Goal: Information Seeking & Learning: Learn about a topic

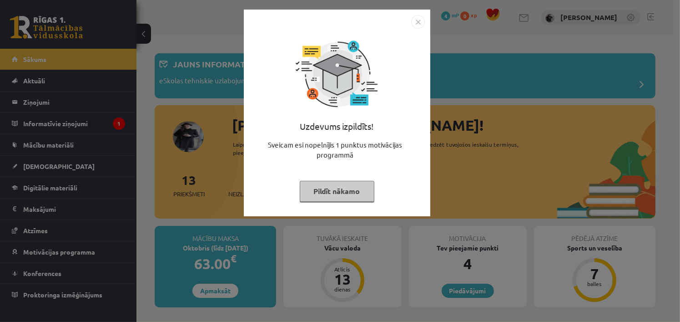
click at [351, 187] on button "Pildīt nākamo" at bounding box center [337, 191] width 75 height 21
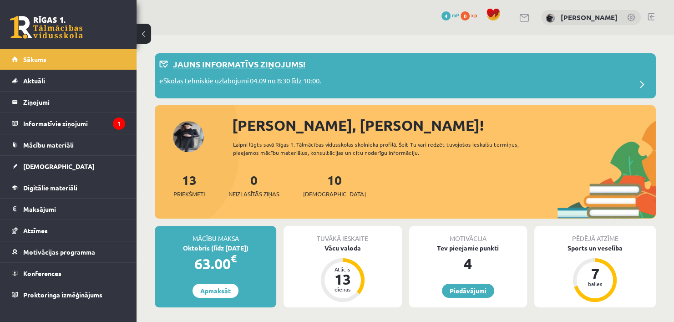
click at [231, 80] on p "eSkolas tehniskie uzlabojumi 04.09 no 8:30 līdz 10:00." at bounding box center [240, 82] width 162 height 13
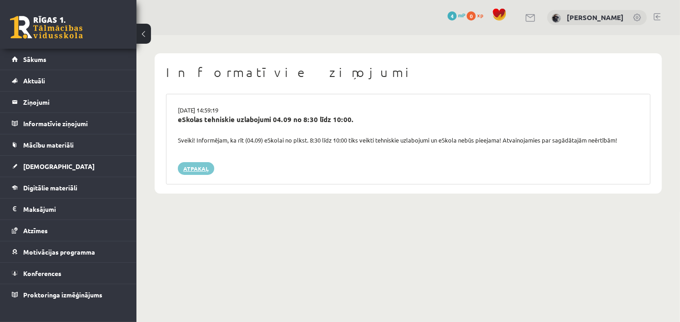
click at [194, 169] on link "Atpakaļ" at bounding box center [196, 168] width 36 height 13
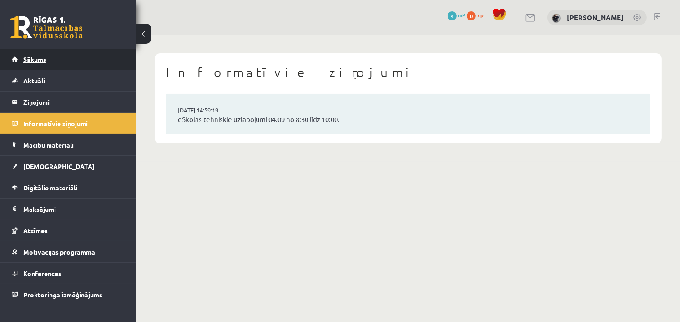
click at [36, 58] on span "Sākums" at bounding box center [34, 59] width 23 height 8
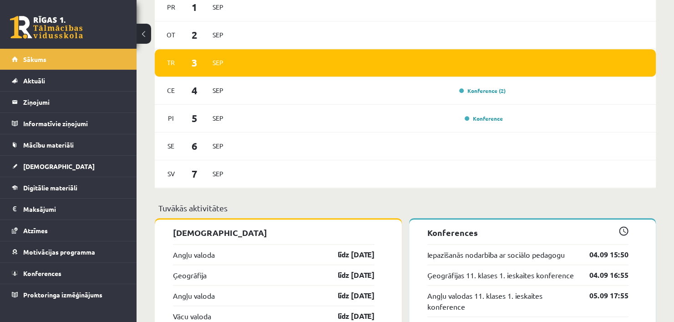
scroll to position [613, 0]
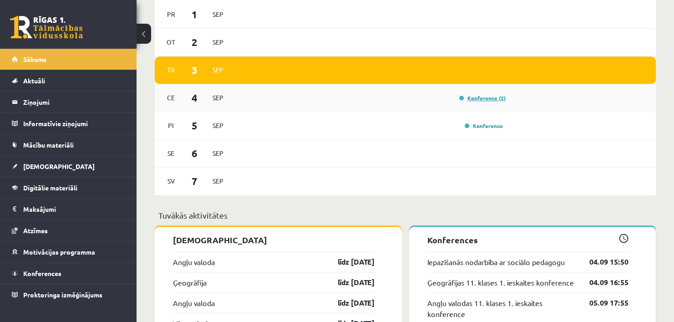
click at [478, 101] on link "Konference (2)" at bounding box center [482, 97] width 46 height 7
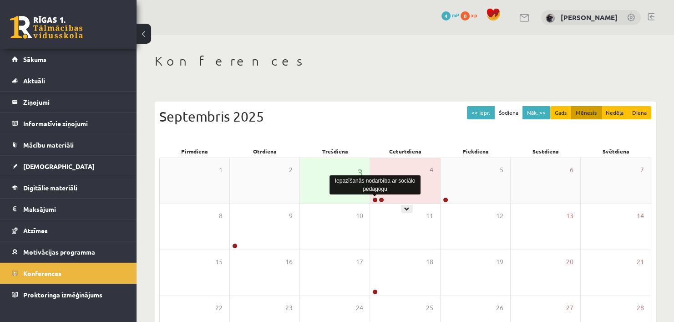
click at [373, 197] on link at bounding box center [374, 199] width 5 height 5
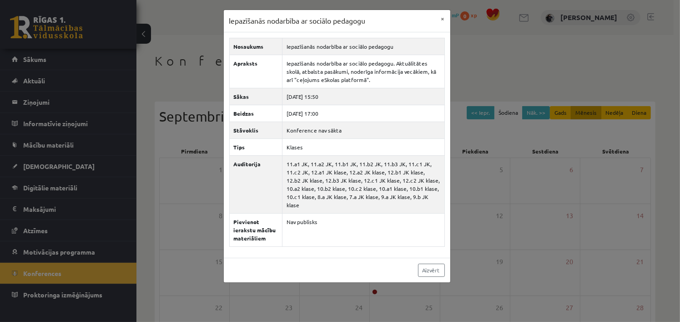
click at [320, 257] on div "Aizvērt" at bounding box center [337, 269] width 227 height 25
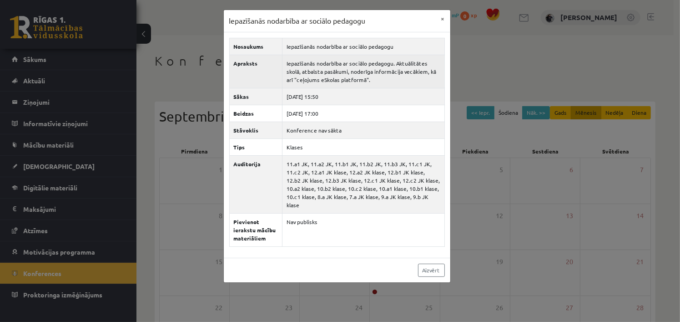
click at [375, 76] on td "Iepazīšanās nodarbība ar sociālo pedagogu. Aktuālitātes skolā, atbalsta pasākum…" at bounding box center [363, 71] width 162 height 33
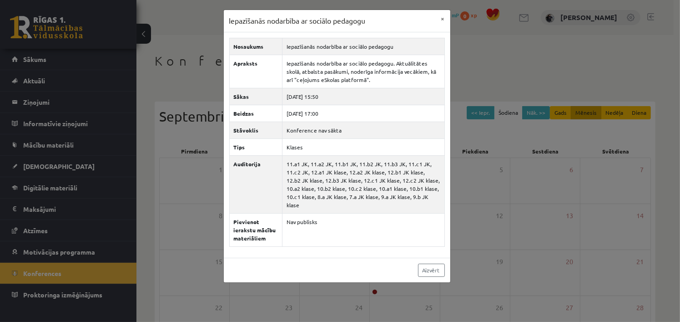
click at [484, 234] on div "Iepazīšanās nodarbība ar sociālo pedagogu × Nosaukums Iepazīšanās nodarbība ar …" at bounding box center [340, 161] width 680 height 322
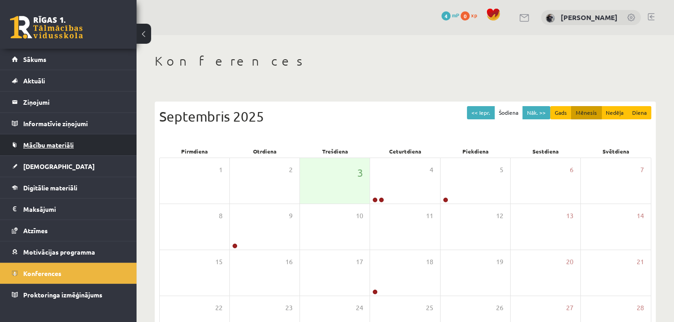
click at [50, 139] on link "Mācību materiāli" at bounding box center [68, 144] width 113 height 21
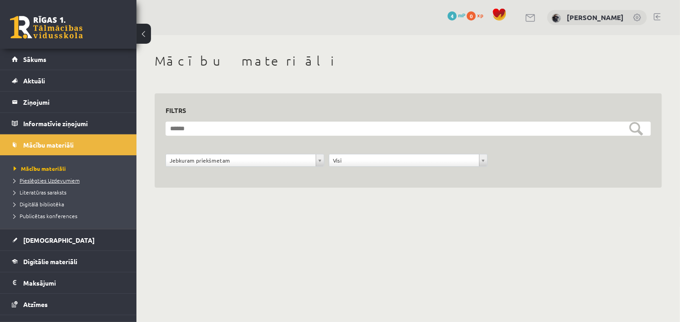
click at [47, 181] on span "Pieslēgties Uzdevumiem" at bounding box center [47, 179] width 66 height 7
click at [60, 178] on span "Pieslēgties Uzdevumiem" at bounding box center [50, 179] width 72 height 7
click at [63, 179] on span "Pieslēgties Uzdevumiem" at bounding box center [50, 179] width 72 height 7
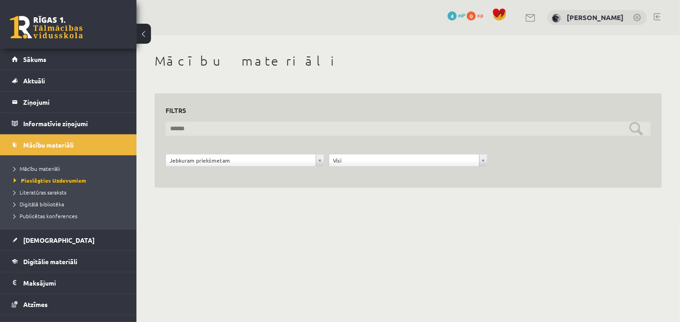
click at [228, 128] on input "text" at bounding box center [408, 128] width 485 height 14
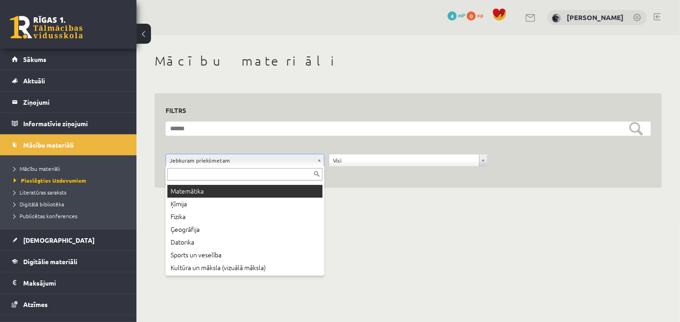
scroll to position [62, 0]
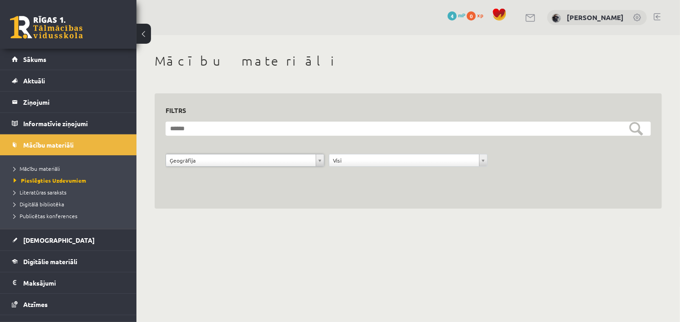
click at [554, 189] on div "**********" at bounding box center [408, 151] width 507 height 116
click at [45, 171] on link "Mācību materiāli" at bounding box center [71, 168] width 114 height 8
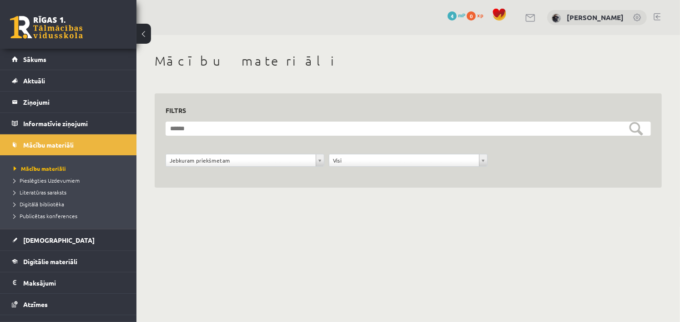
click at [198, 154] on div "Jebkuram priekšmetam" at bounding box center [245, 160] width 159 height 13
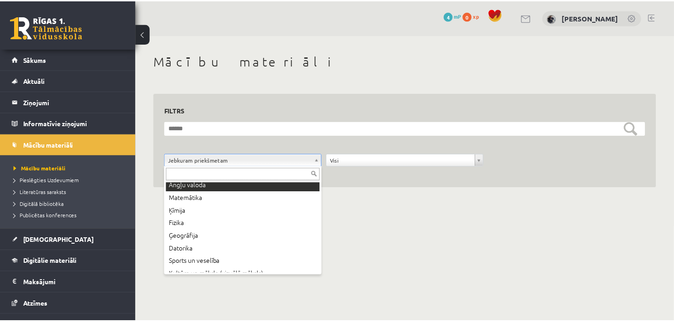
scroll to position [56, 0]
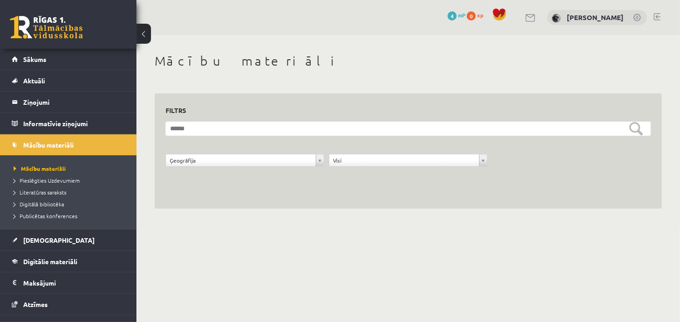
drag, startPoint x: 251, startPoint y: 121, endPoint x: 252, endPoint y: 132, distance: 11.5
click at [252, 132] on div "**********" at bounding box center [408, 140] width 485 height 73
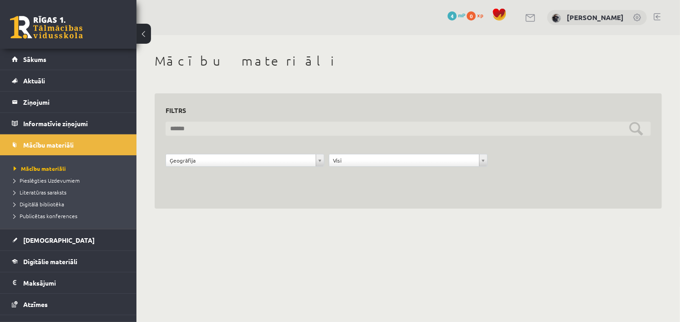
click at [252, 132] on input "text" at bounding box center [408, 128] width 485 height 14
click at [640, 129] on input "********" at bounding box center [408, 128] width 485 height 14
click at [569, 130] on input "*********" at bounding box center [408, 128] width 485 height 14
type input "*"
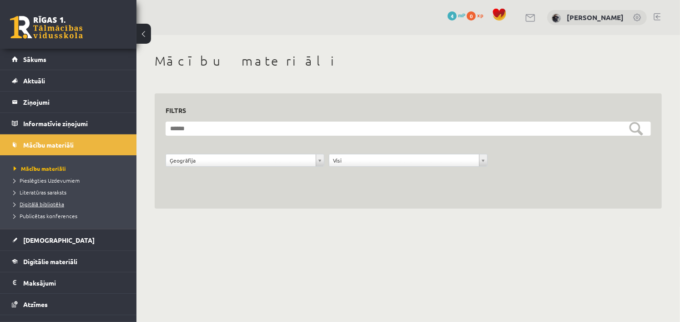
click at [46, 203] on span "Digitālā bibliotēka" at bounding box center [39, 203] width 50 height 7
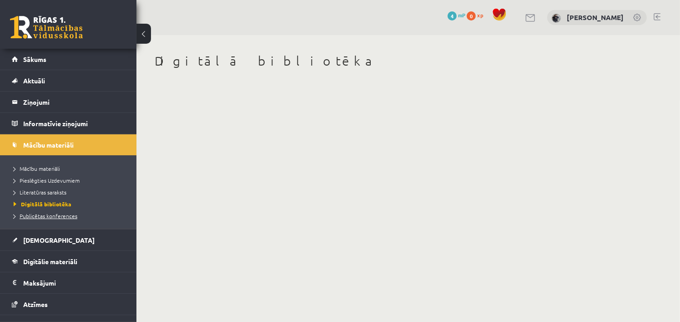
click at [49, 212] on span "Publicētas konferences" at bounding box center [46, 215] width 64 height 7
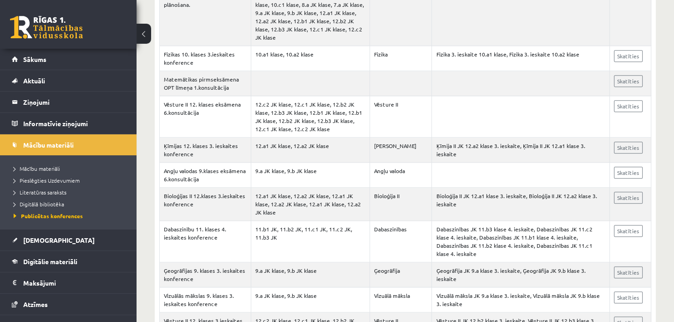
scroll to position [4164, 0]
